Goal: Information Seeking & Learning: Check status

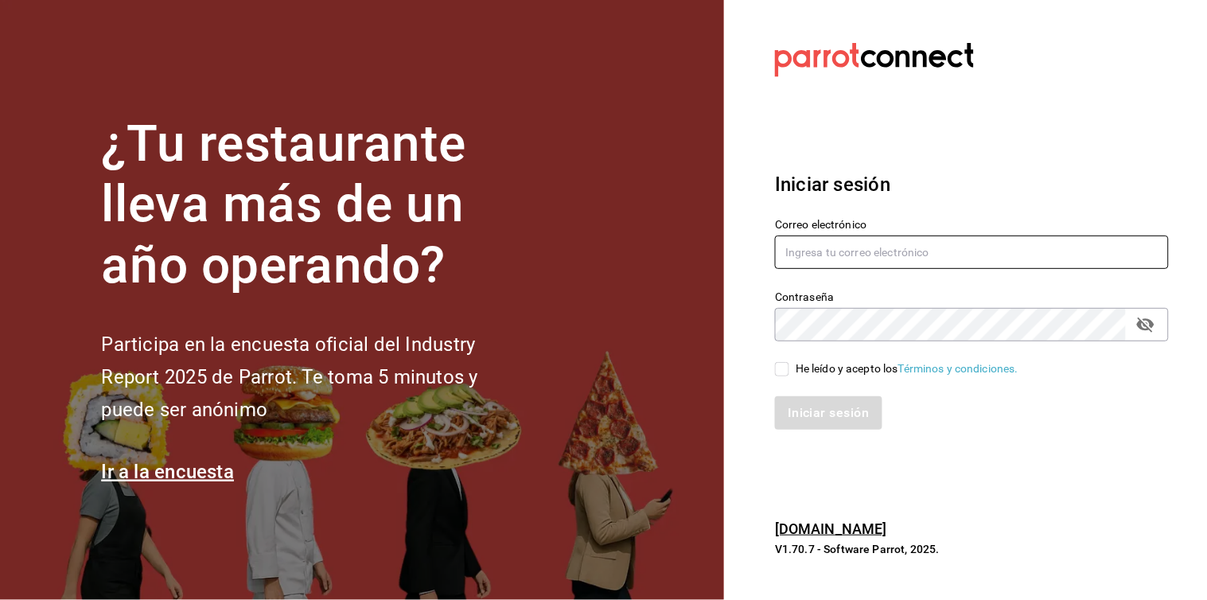
click at [973, 264] on input "text" at bounding box center [972, 251] width 394 height 33
type input "[EMAIL_ADDRESS][DOMAIN_NAME]"
click at [785, 372] on input "He leído y acepto los Términos y condiciones." at bounding box center [782, 369] width 14 height 14
click at [781, 372] on input "He leído y acepto los Términos y condiciones." at bounding box center [782, 369] width 14 height 14
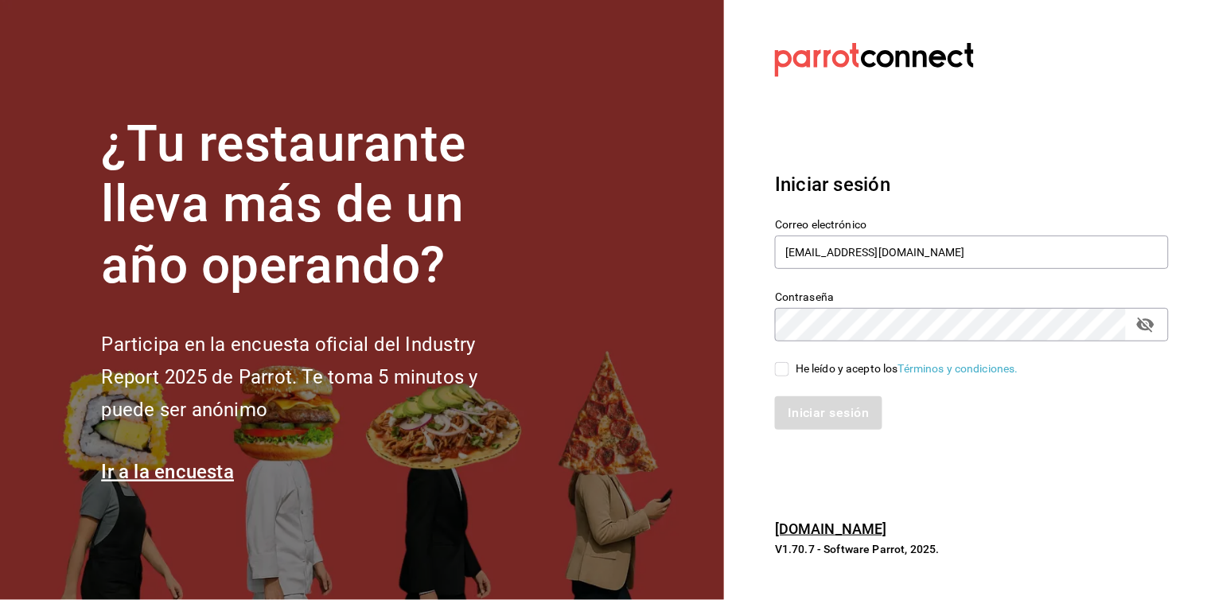
checkbox input "true"
click at [794, 414] on font "Iniciar sesión" at bounding box center [828, 413] width 81 height 15
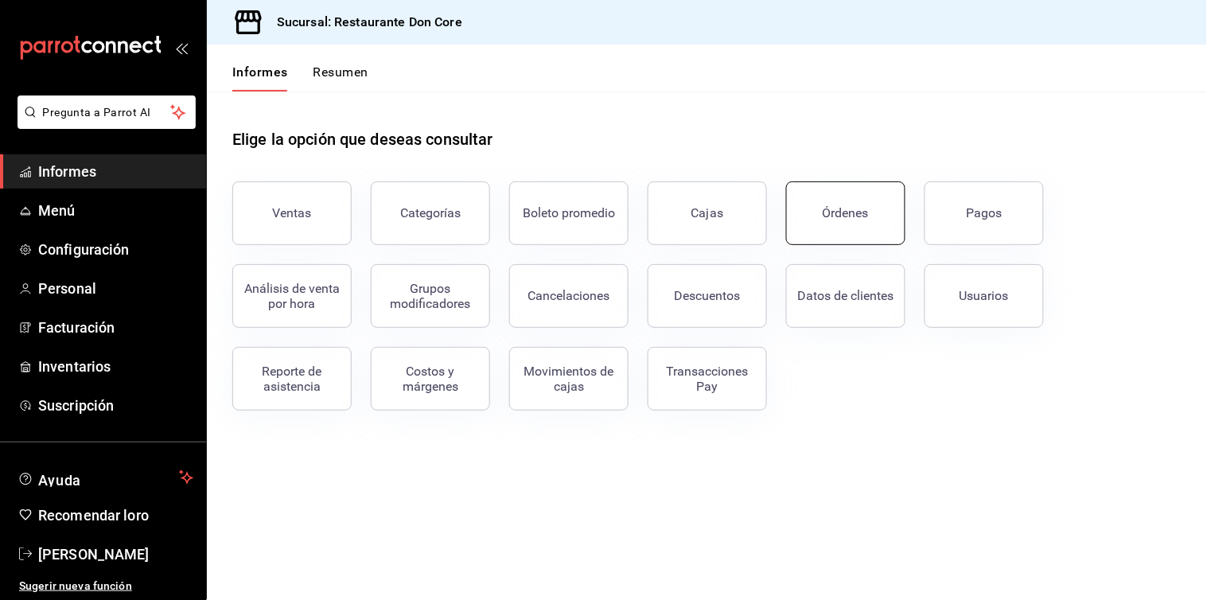
click at [835, 226] on button "Órdenes" at bounding box center [845, 213] width 119 height 64
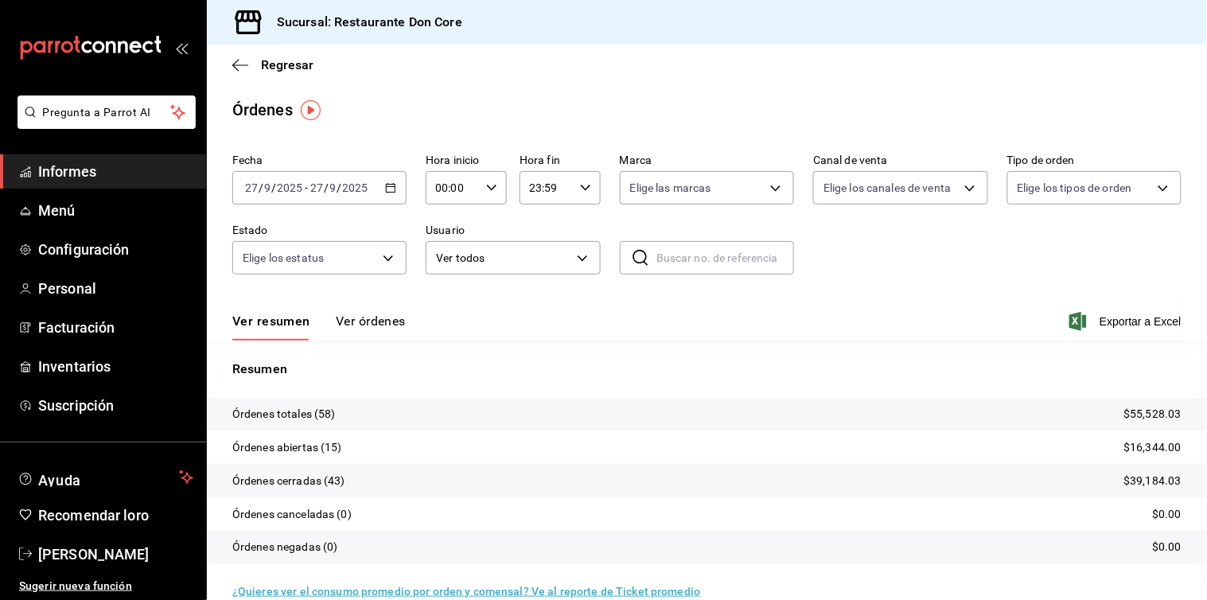
scroll to position [24, 0]
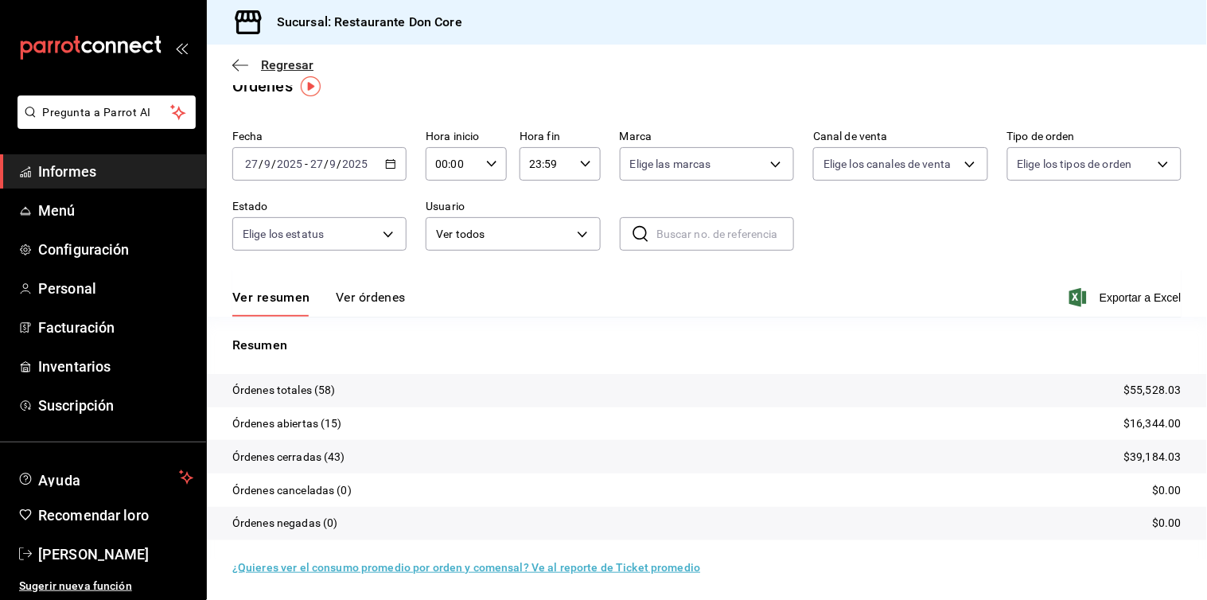
click at [292, 64] on font "Regresar" at bounding box center [287, 64] width 52 height 15
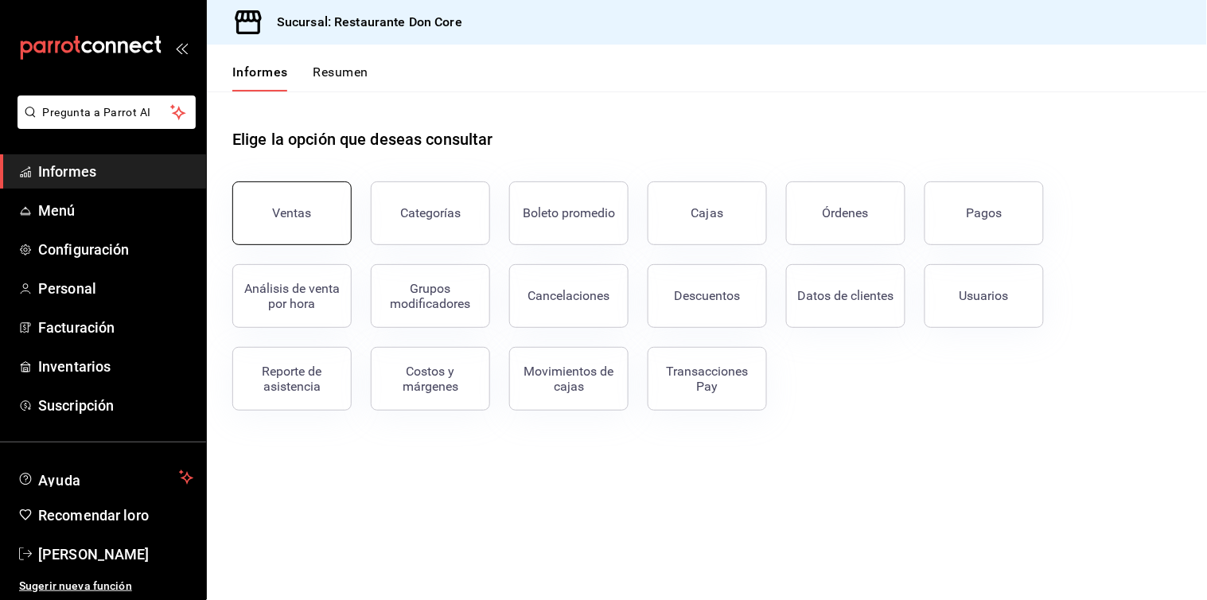
click at [305, 211] on font "Ventas" at bounding box center [292, 212] width 39 height 15
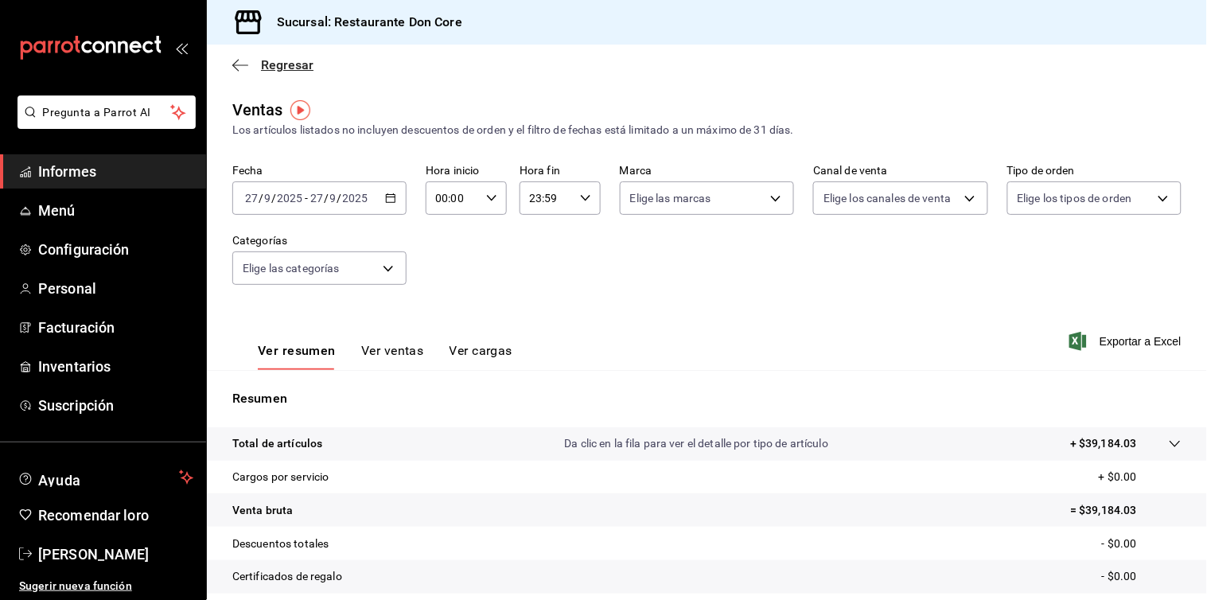
click at [282, 67] on font "Regresar" at bounding box center [287, 64] width 52 height 15
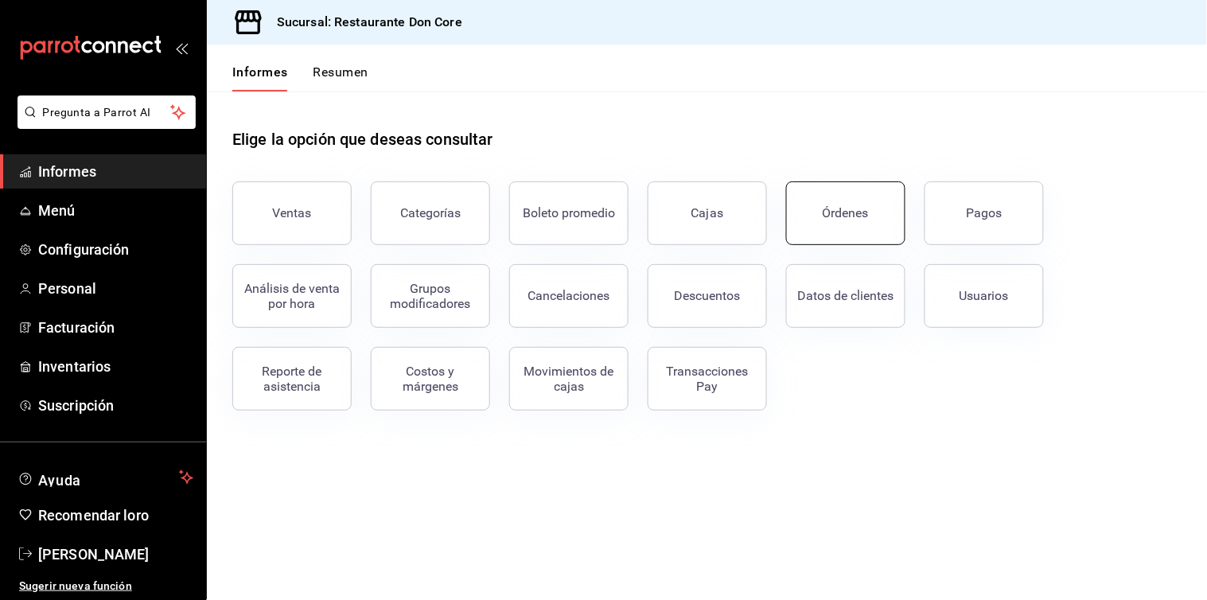
click at [839, 216] on font "Órdenes" at bounding box center [845, 212] width 46 height 15
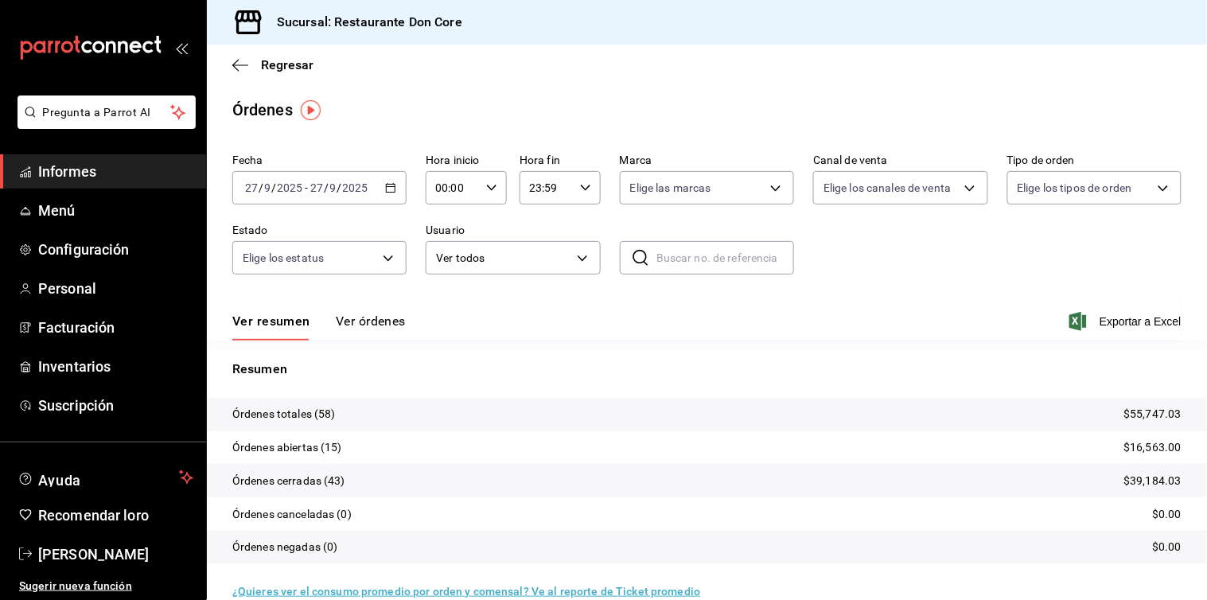
click at [371, 318] on font "Ver órdenes" at bounding box center [371, 320] width 70 height 15
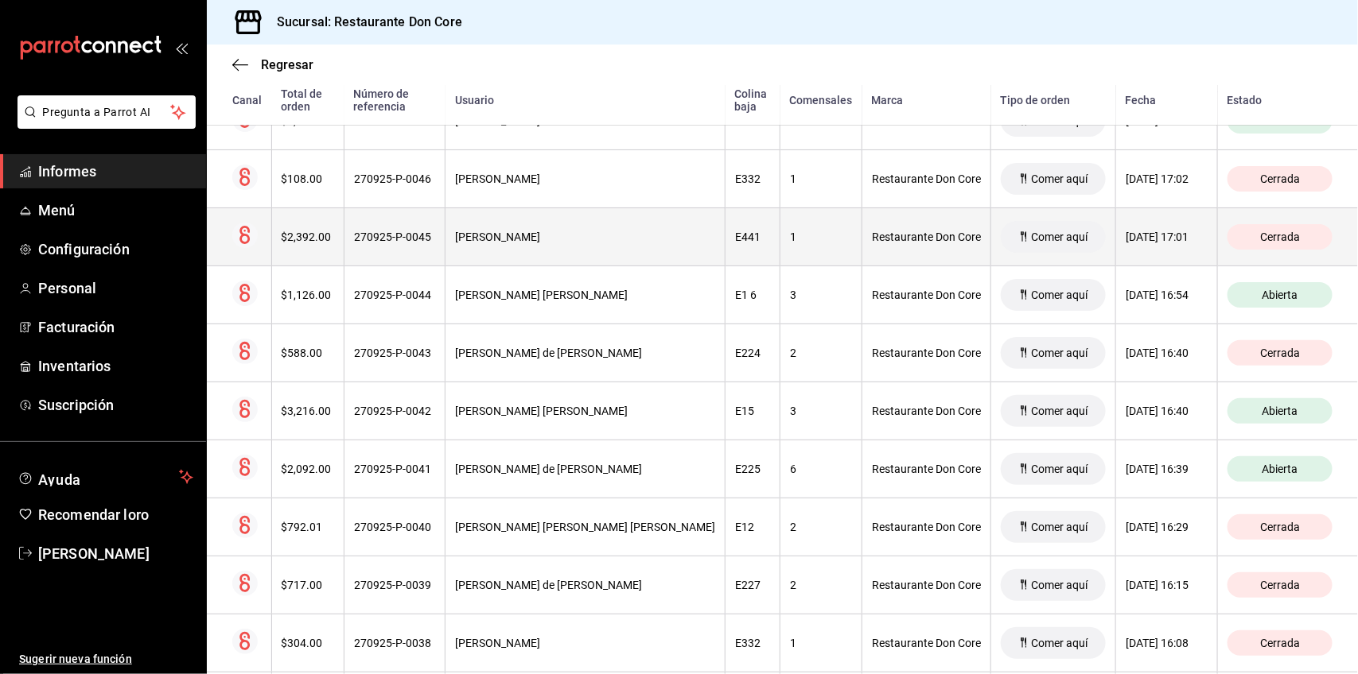
scroll to position [908, 0]
click at [725, 411] on th "E15" at bounding box center [752, 412] width 55 height 58
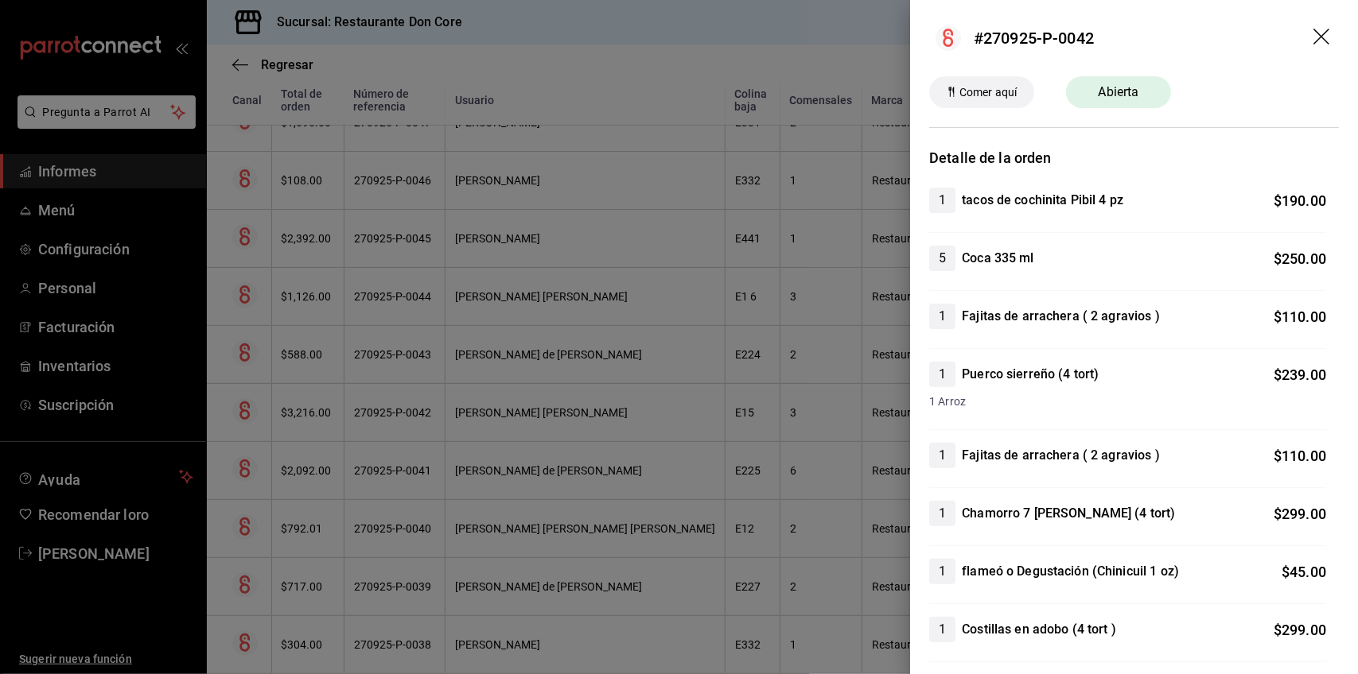
click at [649, 404] on div at bounding box center [679, 337] width 1358 height 674
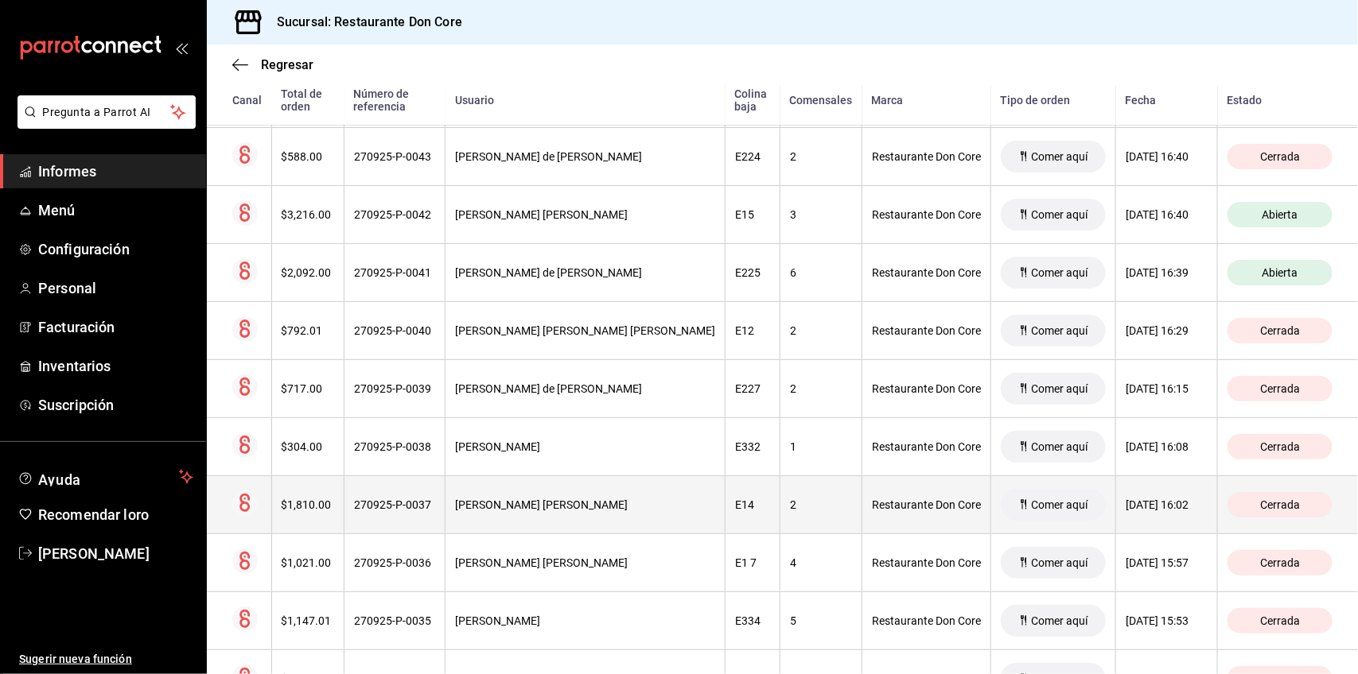
scroll to position [1141, 0]
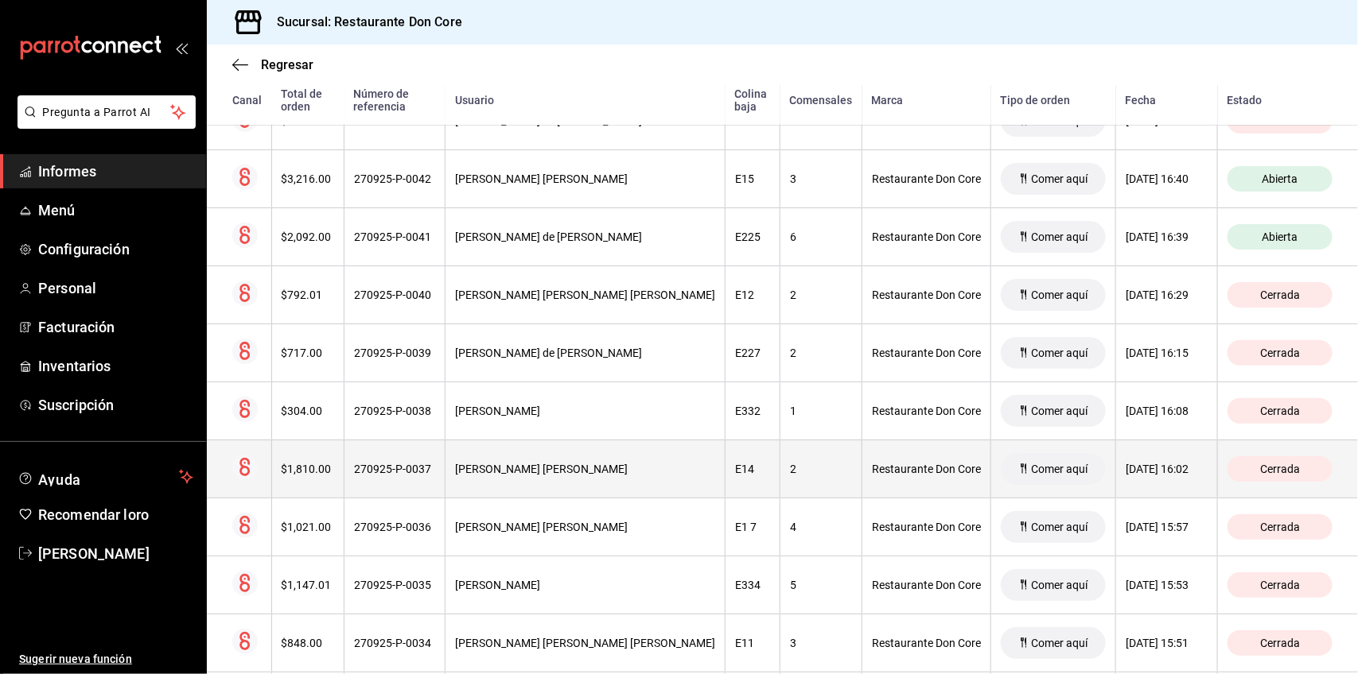
click at [735, 465] on div "E14" at bounding box center [752, 469] width 35 height 13
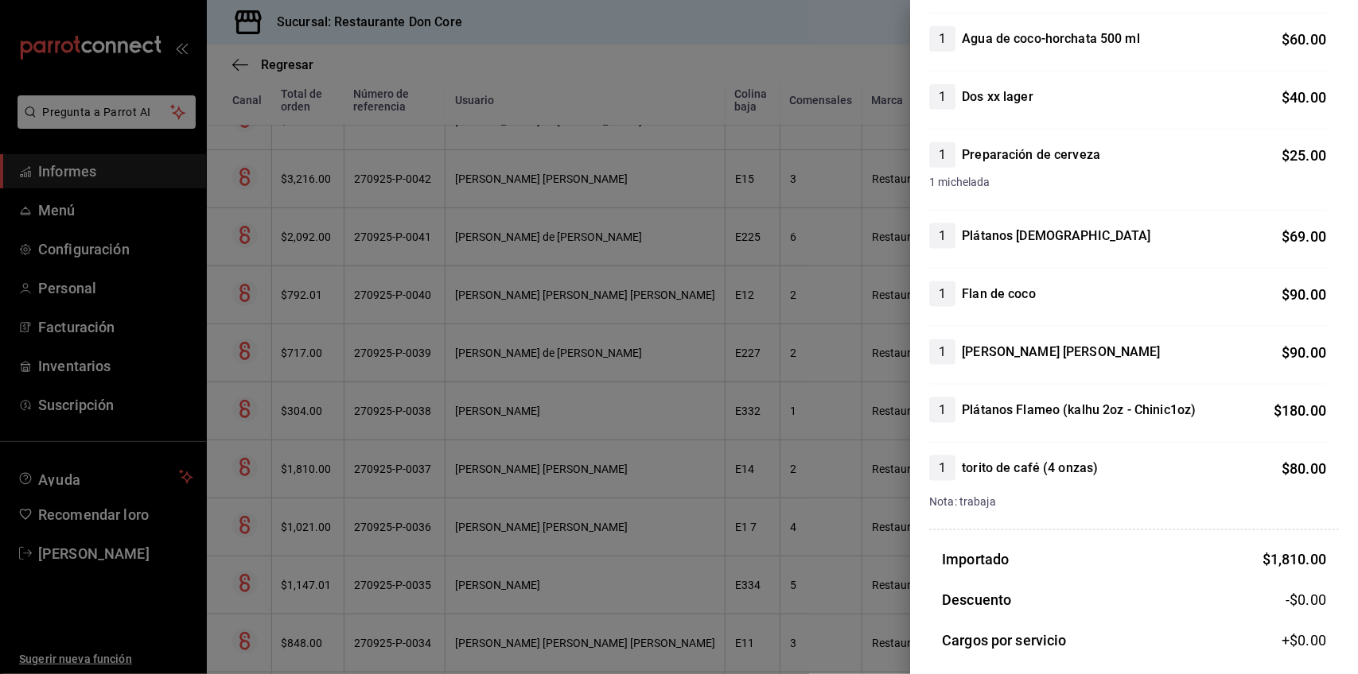
scroll to position [845, 0]
